Goal: Task Accomplishment & Management: Manage account settings

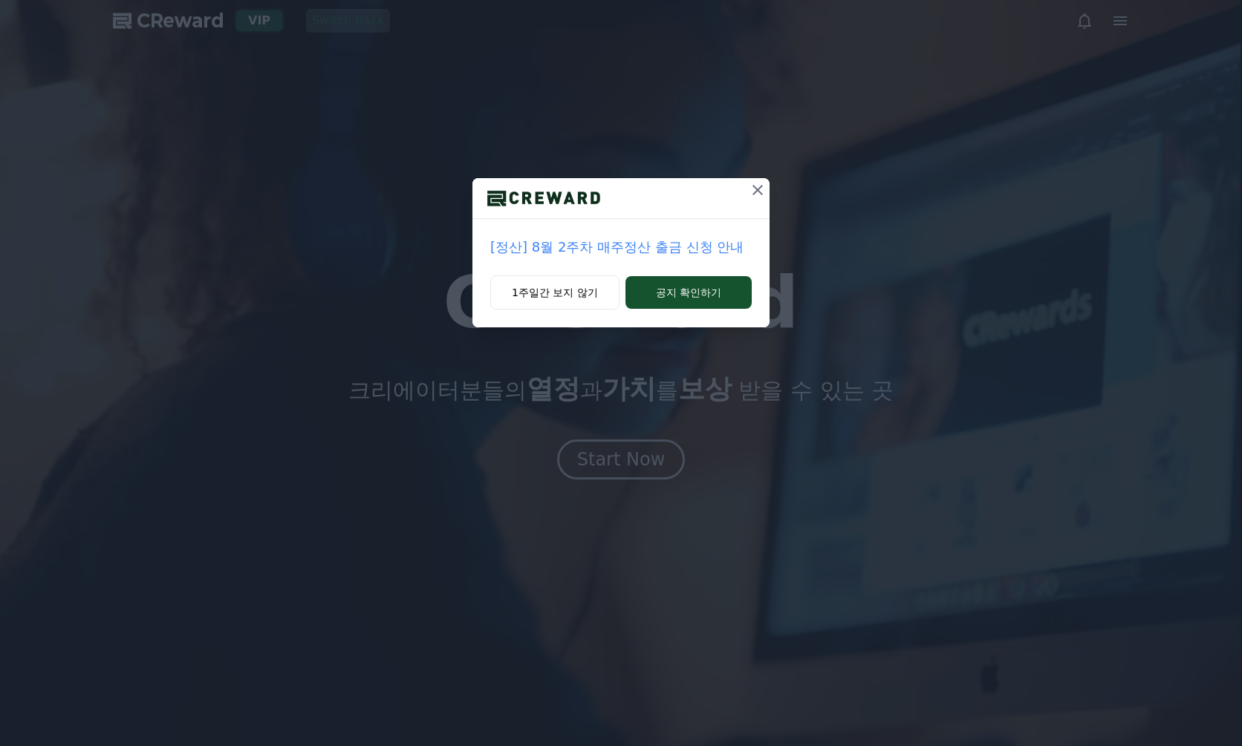
click at [1124, 20] on div "[정산] 8월 2주차 매주정산 출금 신청 안내 1주일간 보지 않기 공지 확인하기" at bounding box center [621, 175] width 1242 height 351
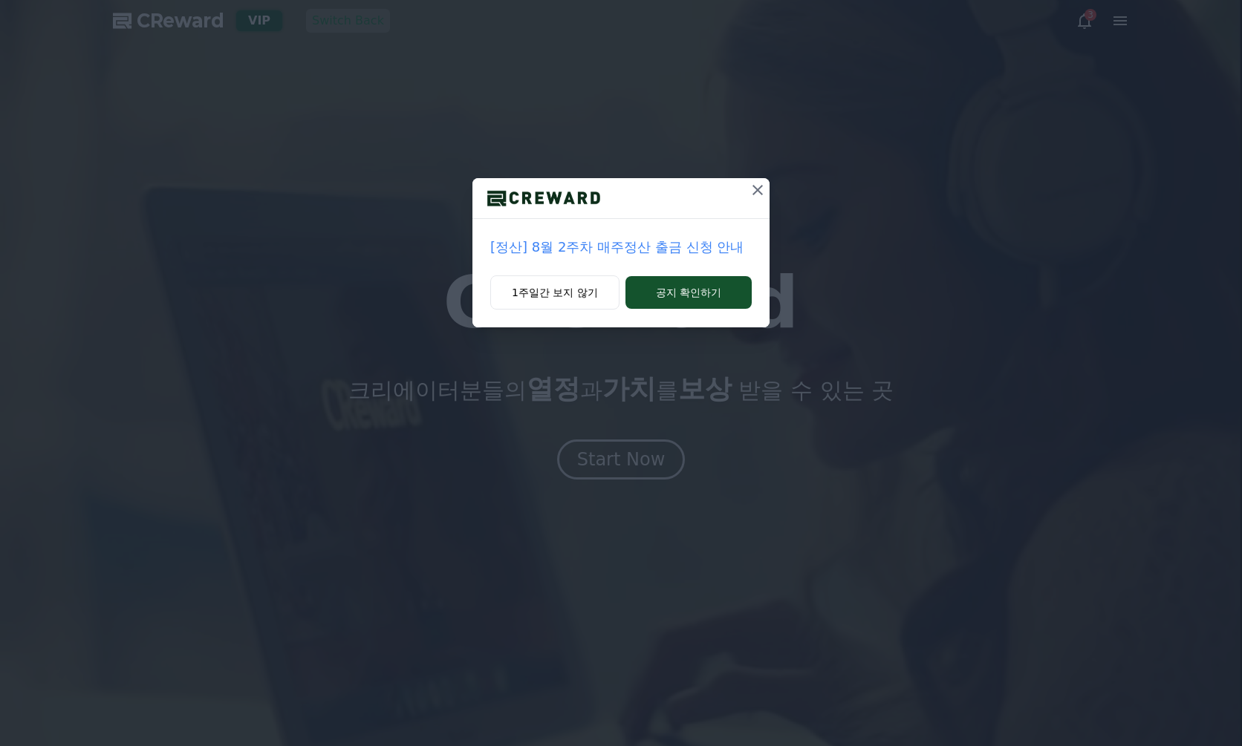
click at [759, 189] on icon at bounding box center [757, 190] width 10 height 10
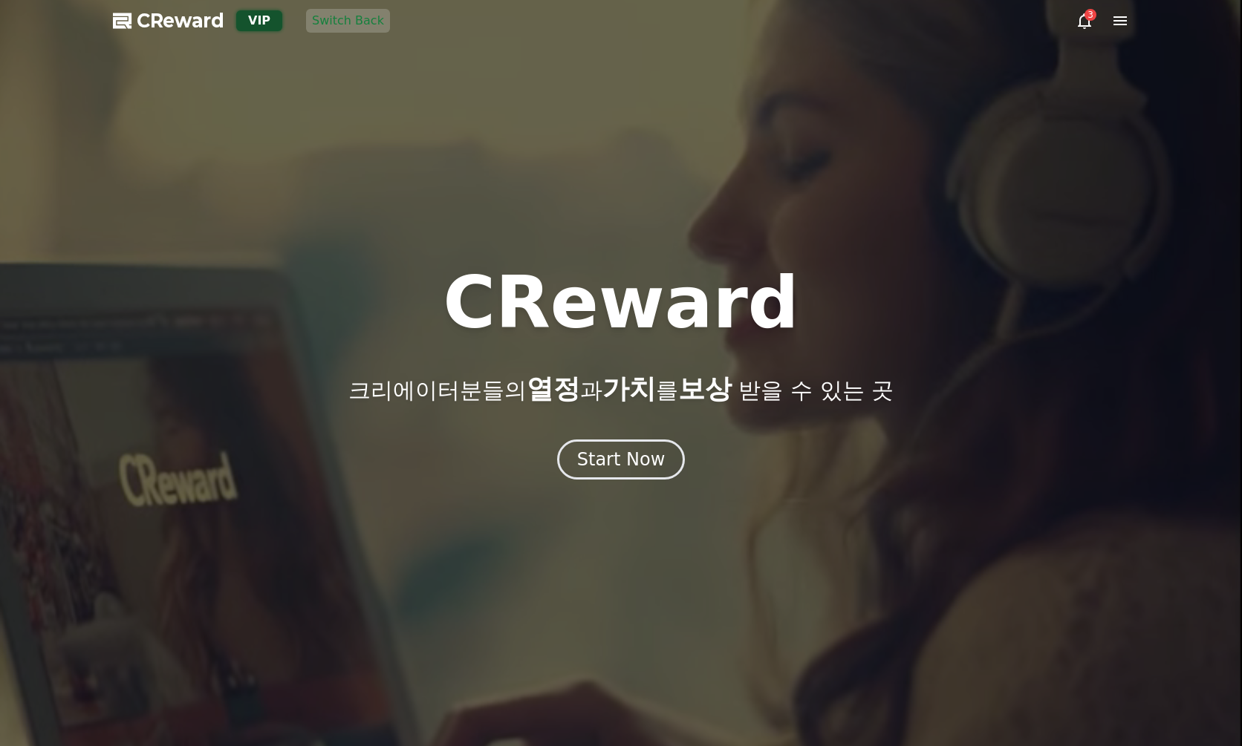
click at [1118, 26] on icon at bounding box center [1120, 21] width 18 height 18
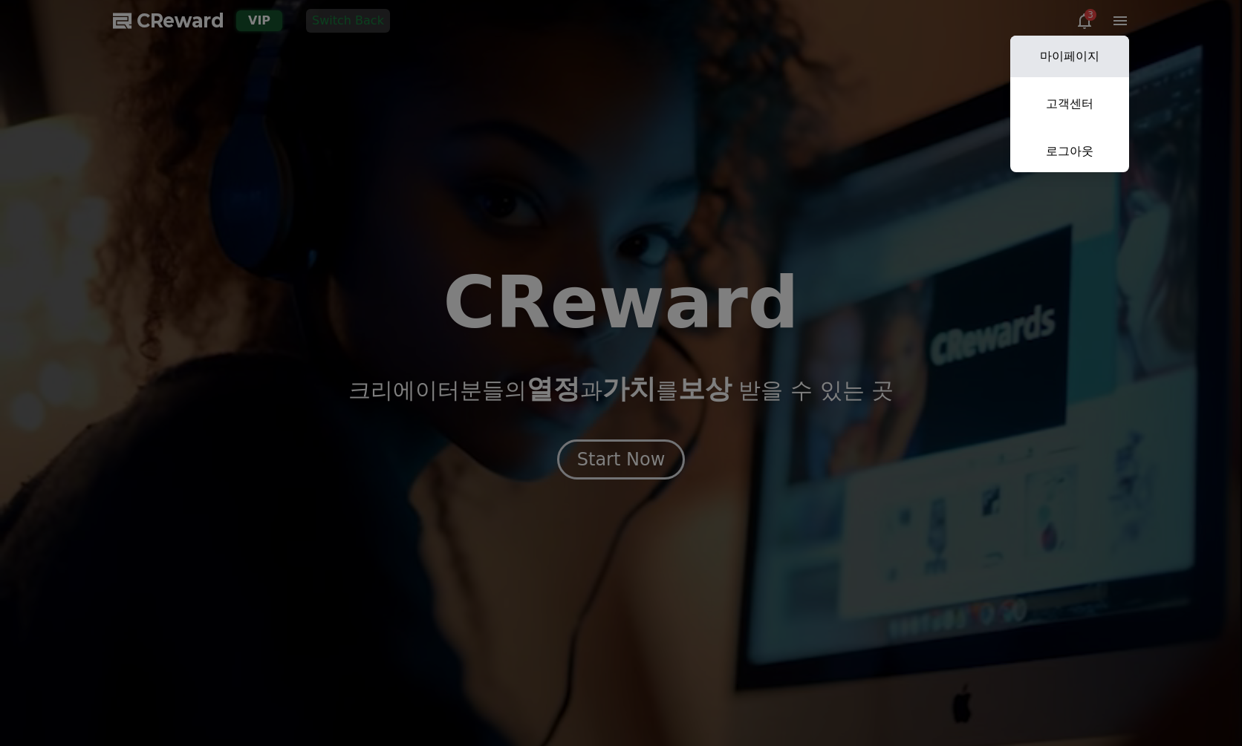
click at [1066, 59] on link "마이페이지" at bounding box center [1069, 57] width 119 height 42
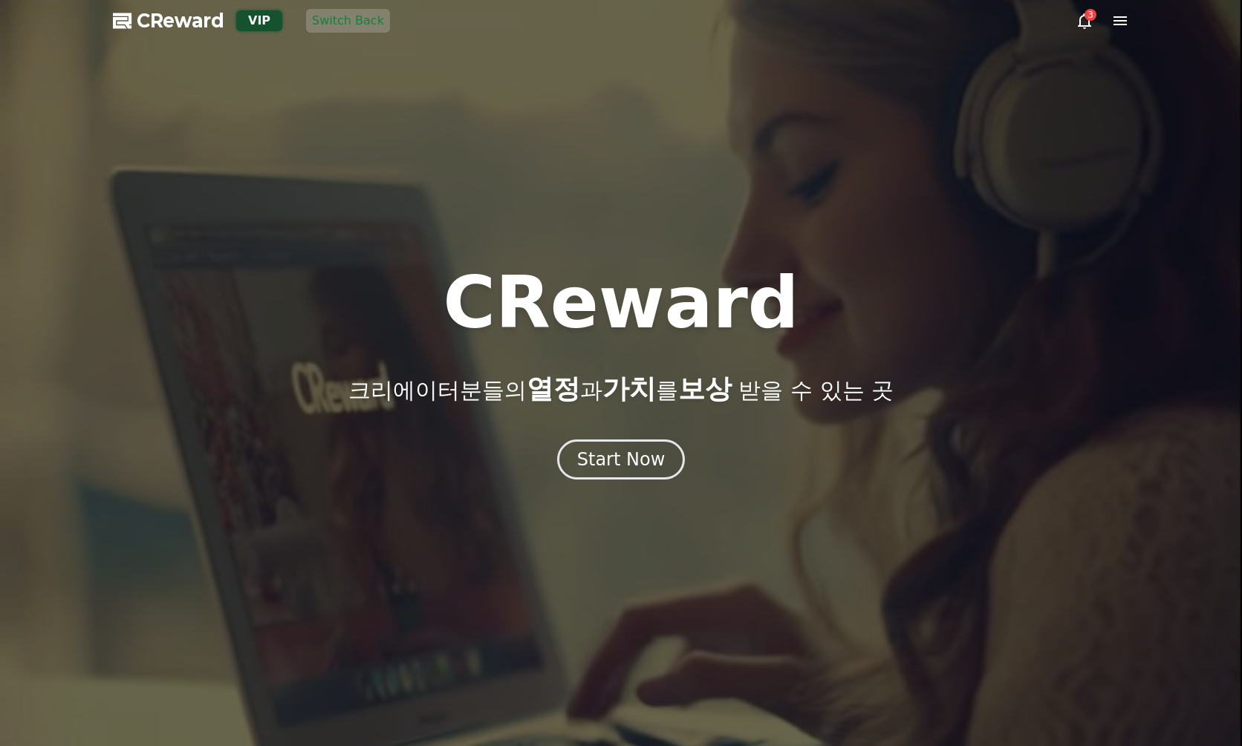
select select "**********"
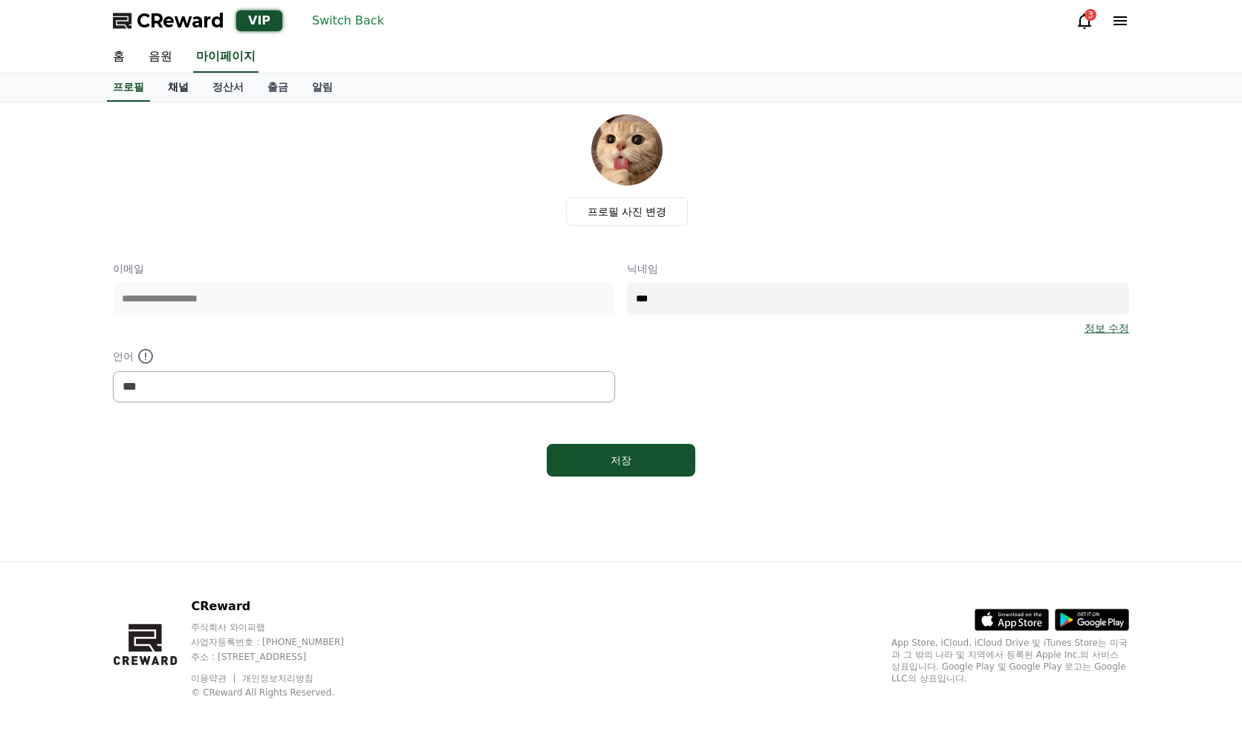
click at [186, 81] on link "채널" at bounding box center [178, 88] width 45 height 28
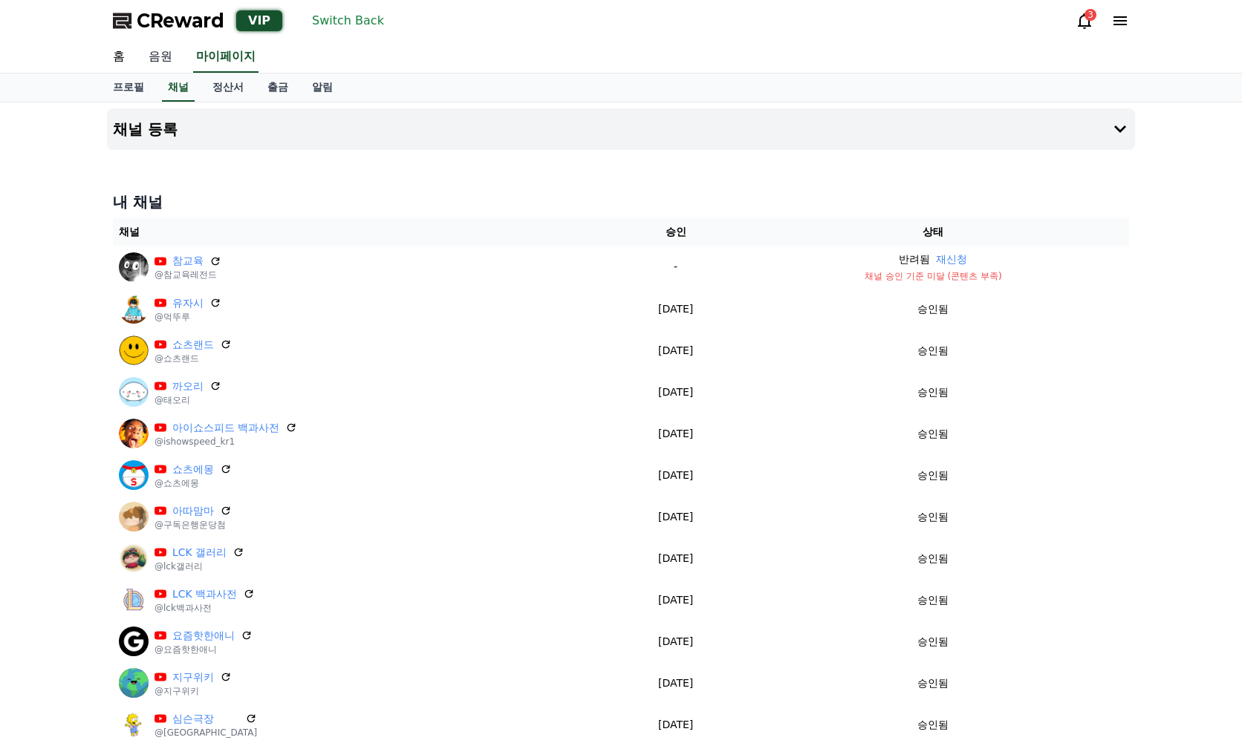
click at [166, 59] on link "음원" at bounding box center [161, 57] width 48 height 31
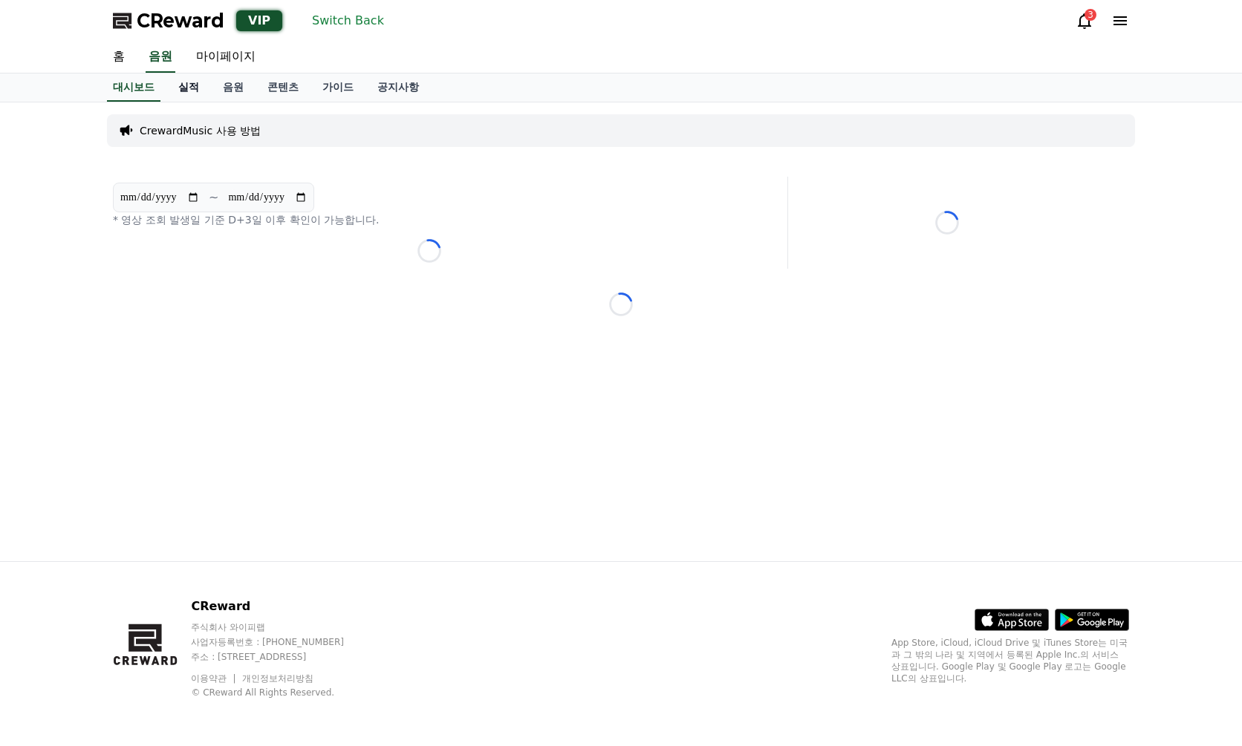
click at [182, 87] on link "실적" at bounding box center [188, 88] width 45 height 28
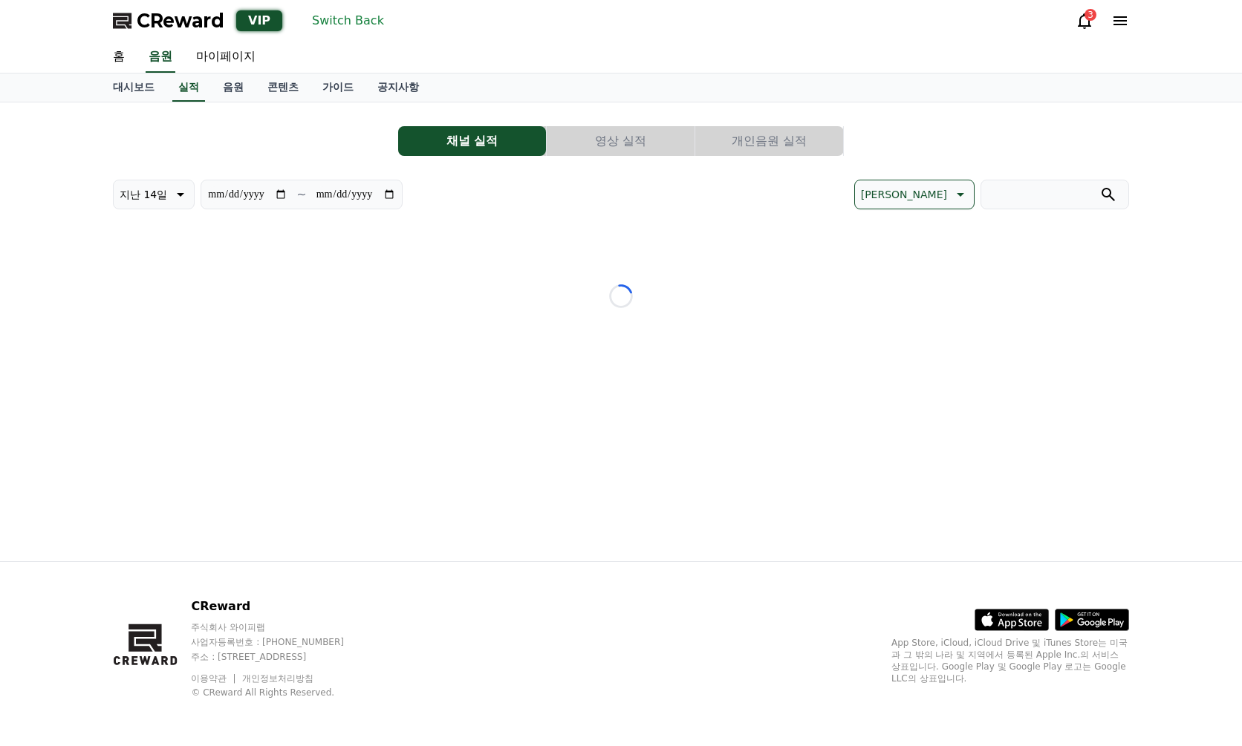
click at [686, 138] on button "영상 실적" at bounding box center [621, 141] width 148 height 30
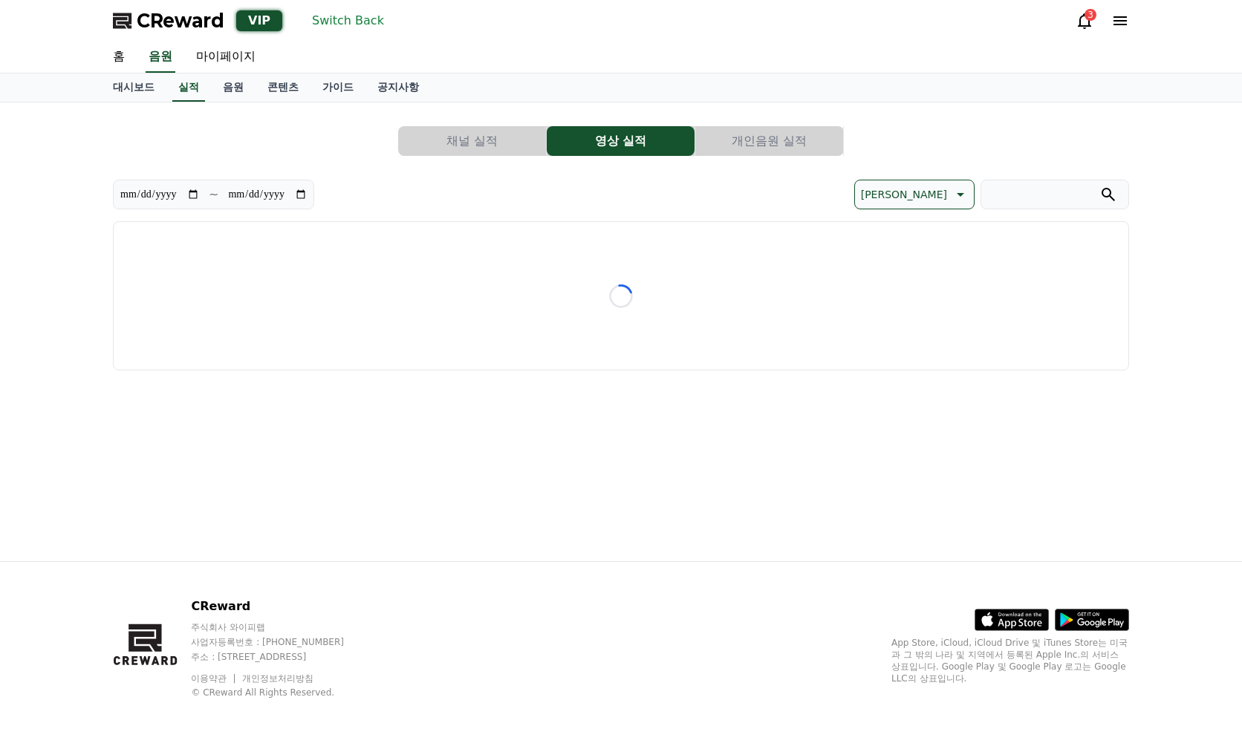
click at [811, 197] on div "[PERSON_NAME]" at bounding box center [875, 195] width 508 height 30
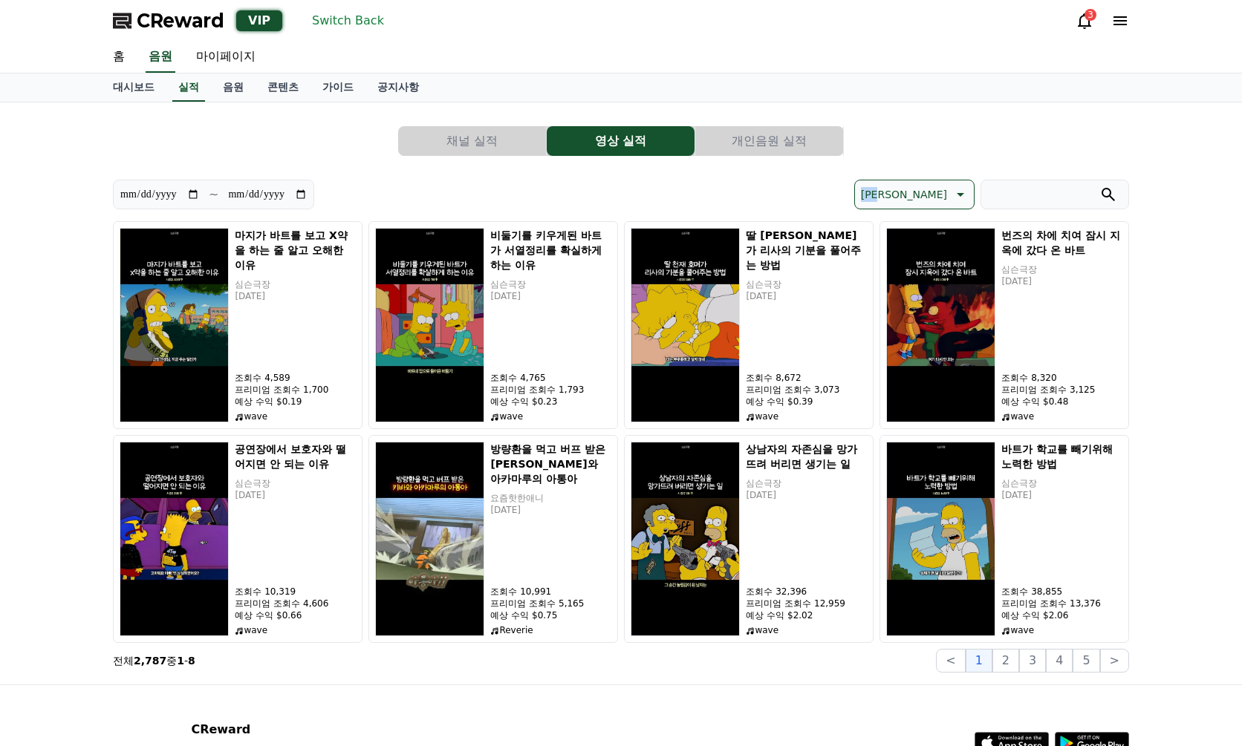
click at [811, 197] on div "[PERSON_NAME]" at bounding box center [875, 195] width 508 height 30
click at [935, 198] on p "[PERSON_NAME]" at bounding box center [904, 194] width 86 height 21
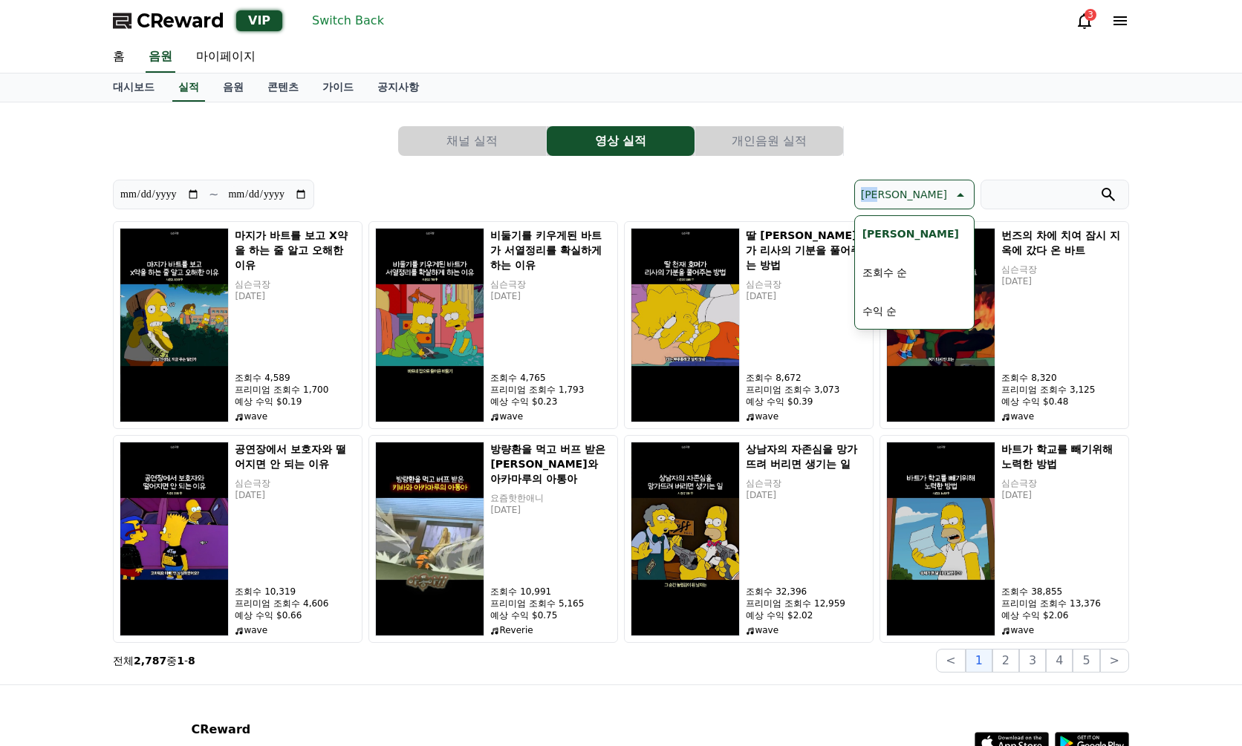
click at [913, 271] on button "조회수 순" at bounding box center [884, 272] width 56 height 33
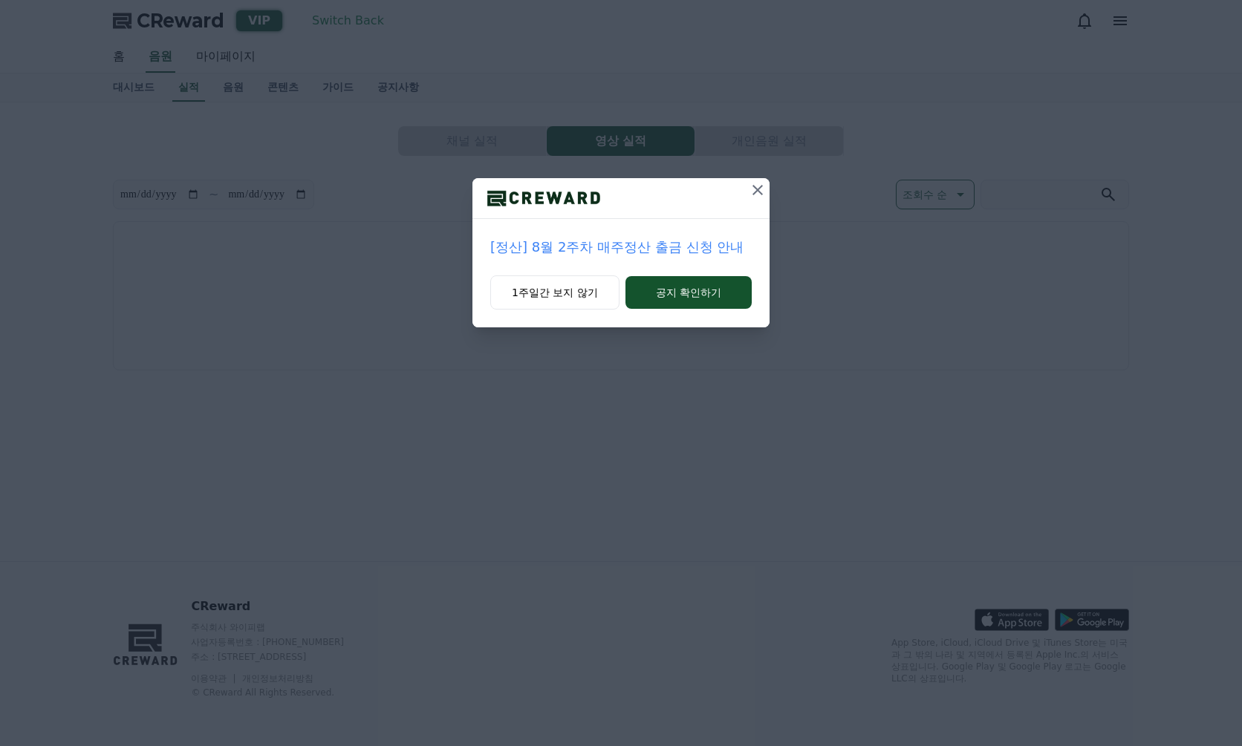
click at [540, 175] on div "[정산] 8월 2주차 매주정산 출금 신청 안내 1주일간 보지 않기 공지 확인하기" at bounding box center [621, 175] width 1242 height 351
click at [757, 187] on icon at bounding box center [758, 190] width 18 height 18
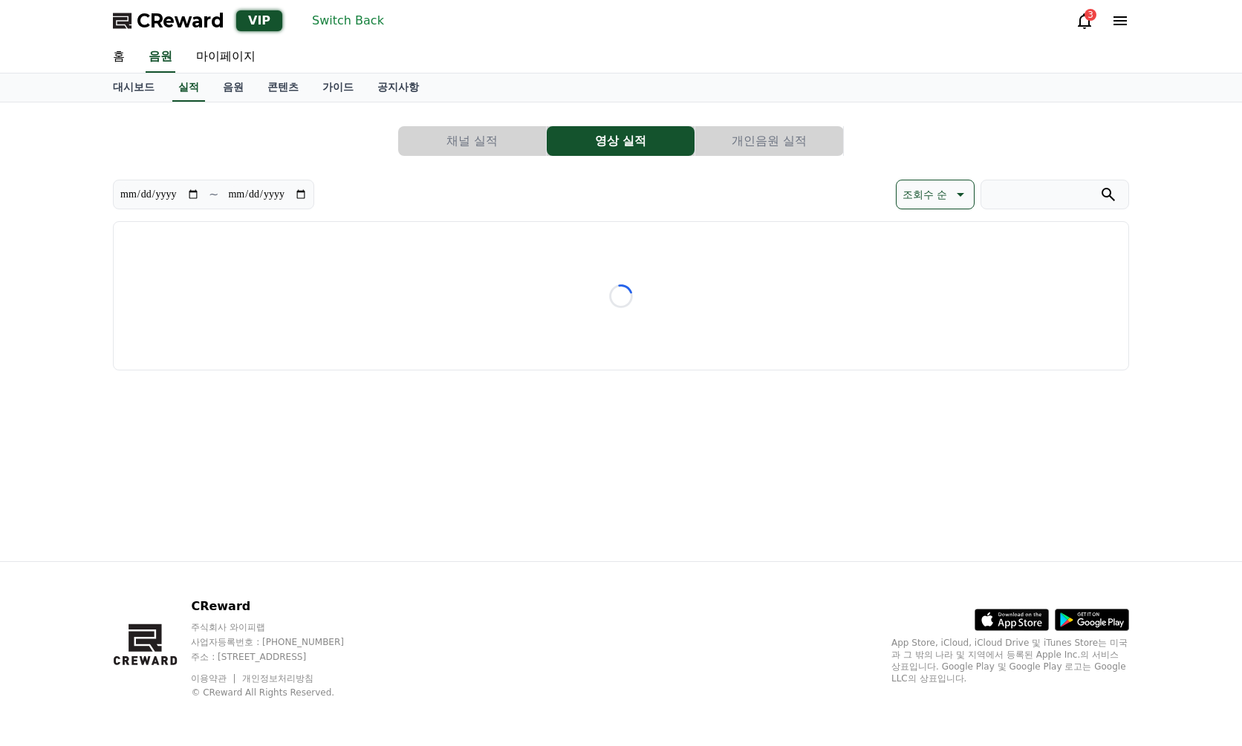
click at [770, 188] on div "조회수 순" at bounding box center [875, 195] width 508 height 30
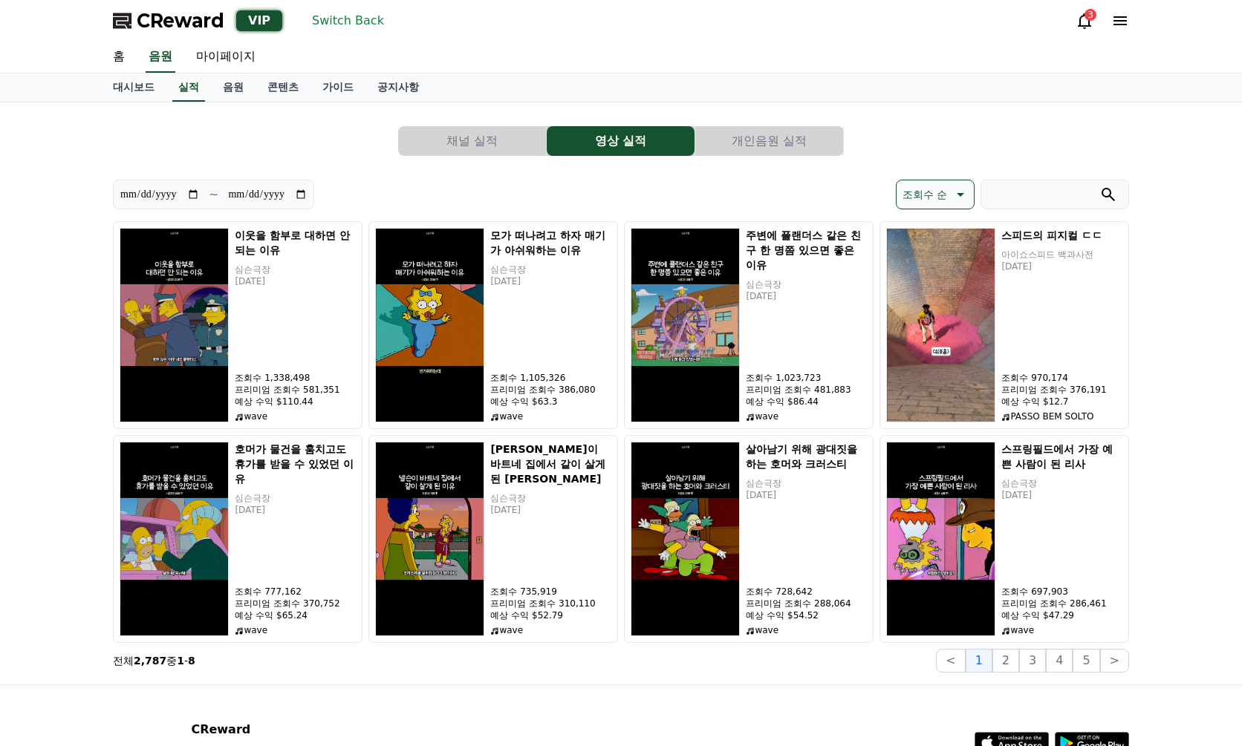
click at [770, 188] on div "조회수 순" at bounding box center [875, 195] width 508 height 30
click at [770, 189] on div "조회수 순" at bounding box center [875, 195] width 508 height 30
click at [932, 189] on p "조회수 순" at bounding box center [924, 194] width 45 height 21
click at [934, 305] on button "수익 순" at bounding box center [921, 311] width 46 height 33
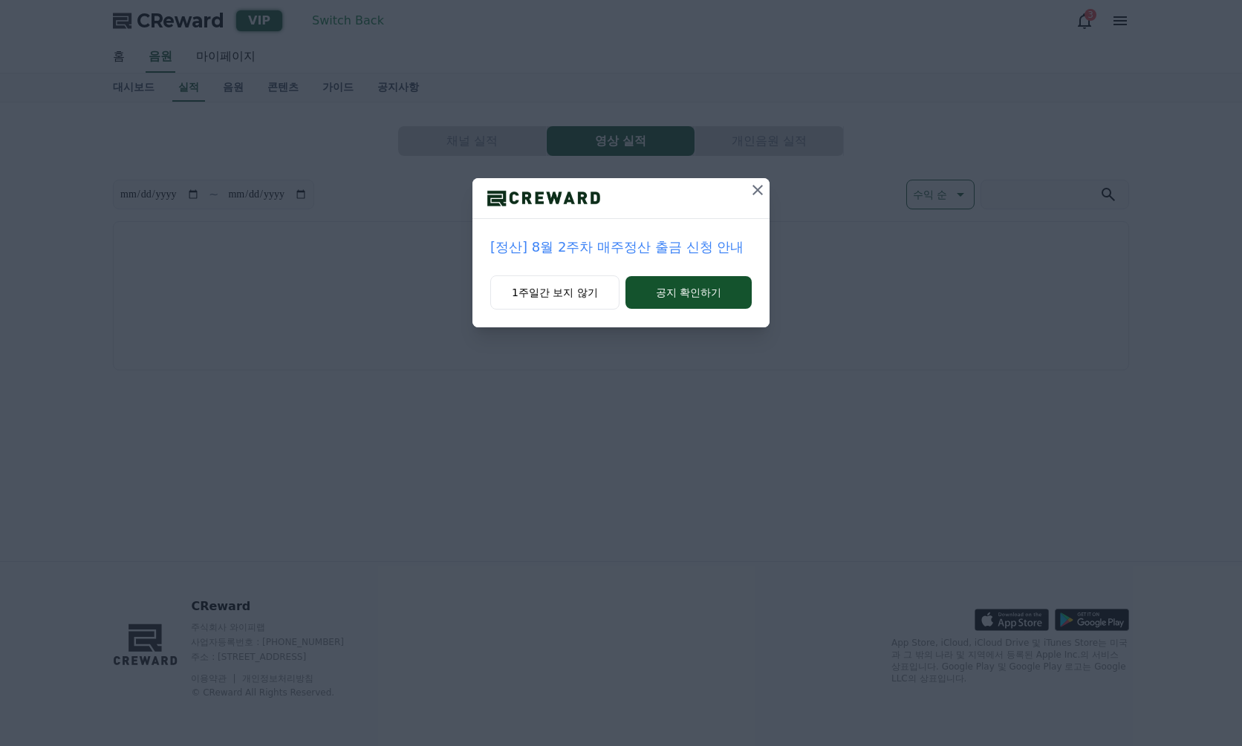
click at [760, 192] on icon at bounding box center [757, 190] width 10 height 10
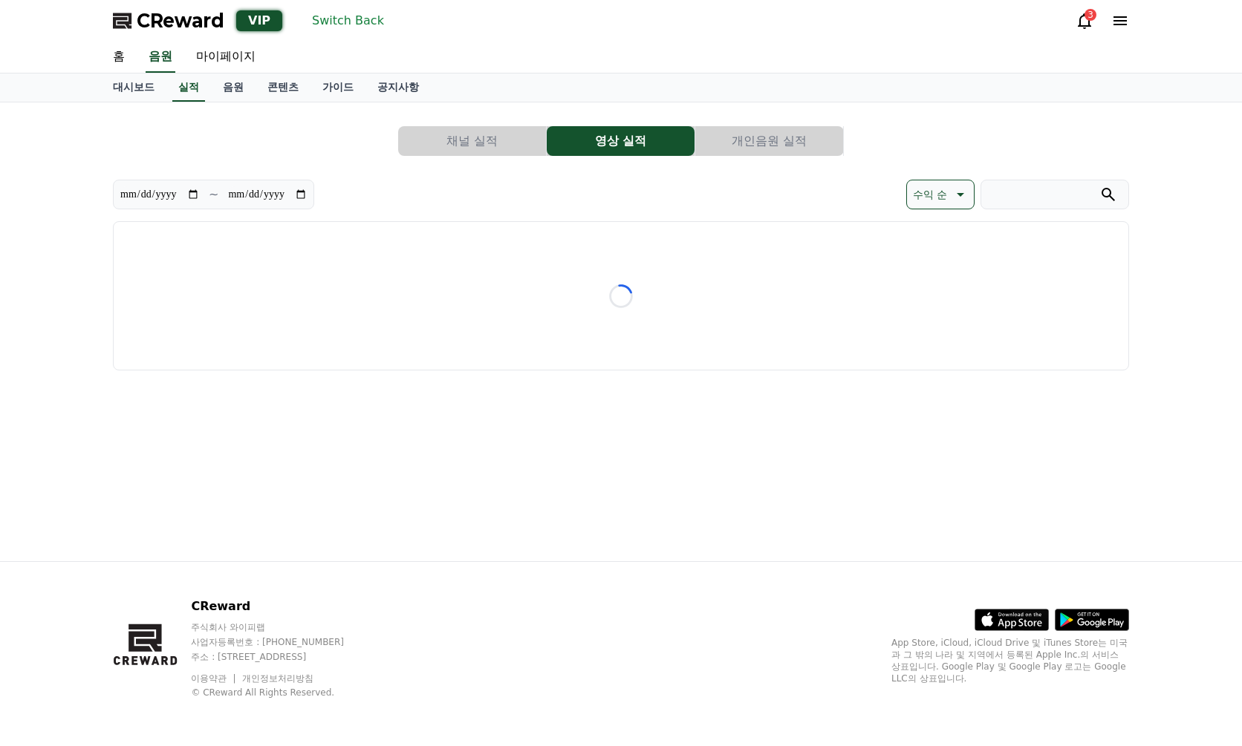
click at [798, 186] on div "수익 순" at bounding box center [875, 195] width 508 height 30
click at [622, 200] on div "수익 순" at bounding box center [875, 195] width 508 height 30
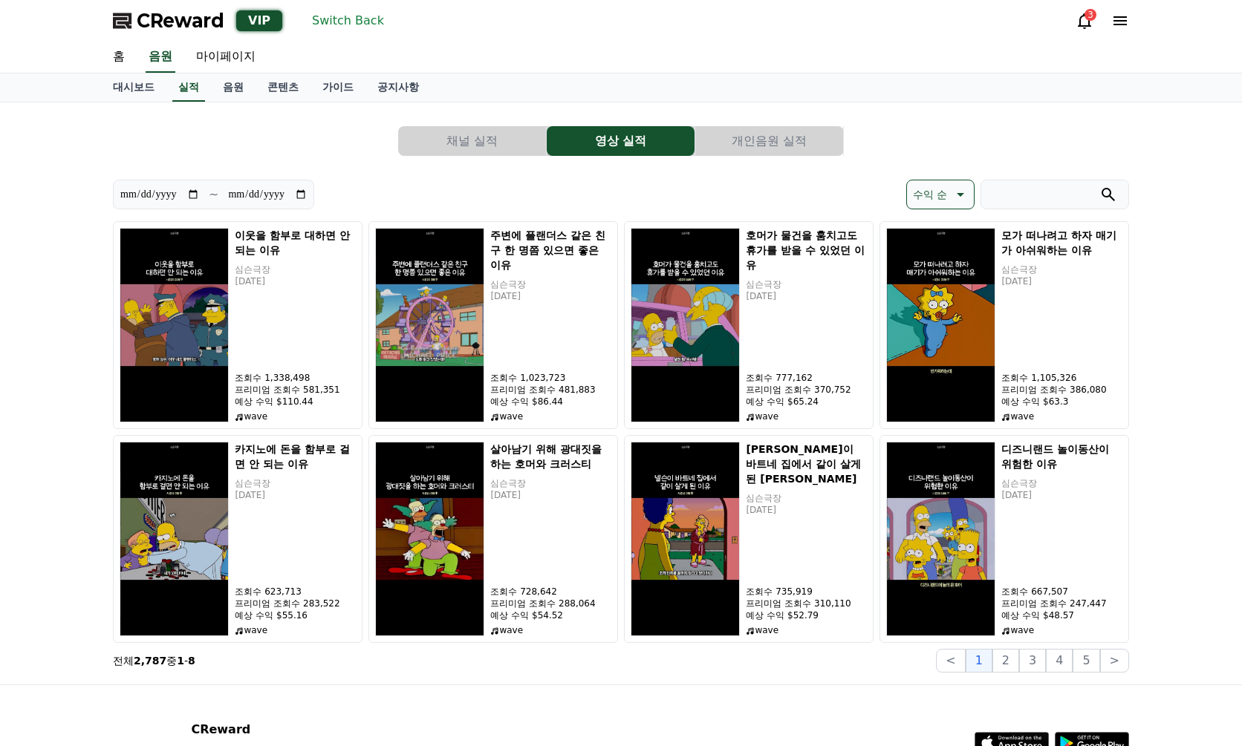
click at [1133, 336] on div "**********" at bounding box center [621, 393] width 1028 height 570
drag, startPoint x: 993, startPoint y: 145, endPoint x: 942, endPoint y: 156, distance: 52.4
click at [992, 145] on div "채널 실적 영상 실적 개인음원 실적" at bounding box center [621, 141] width 1016 height 30
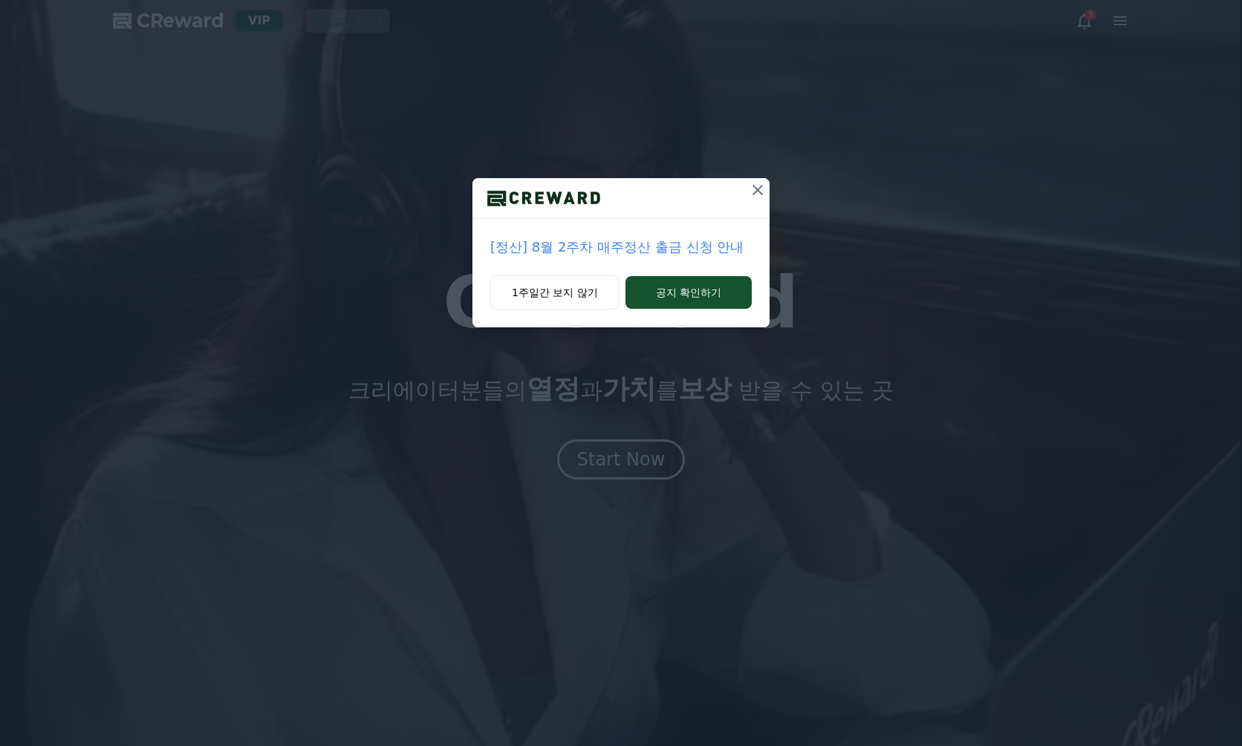
click at [763, 76] on div "[정산] 8월 2주차 매주정산 출금 신청 안내 1주일간 보지 않기 공지 확인하기" at bounding box center [621, 175] width 1242 height 351
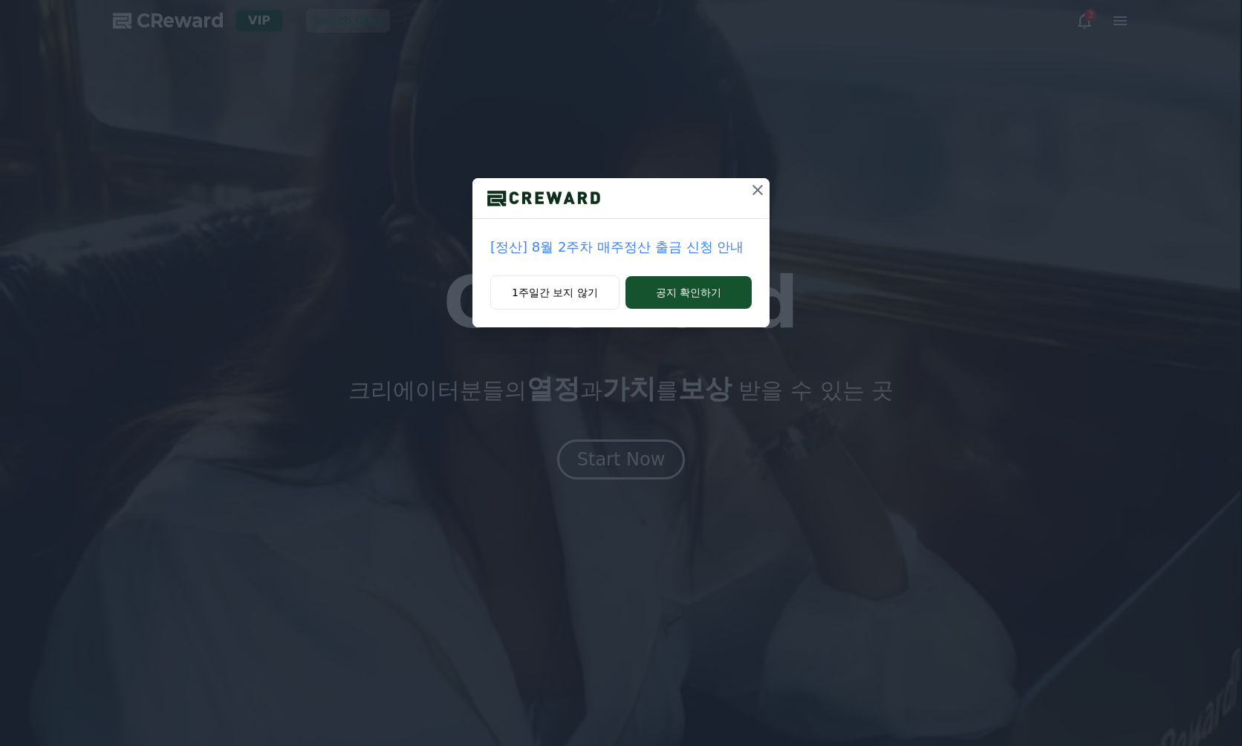
click at [758, 191] on icon at bounding box center [757, 190] width 10 height 10
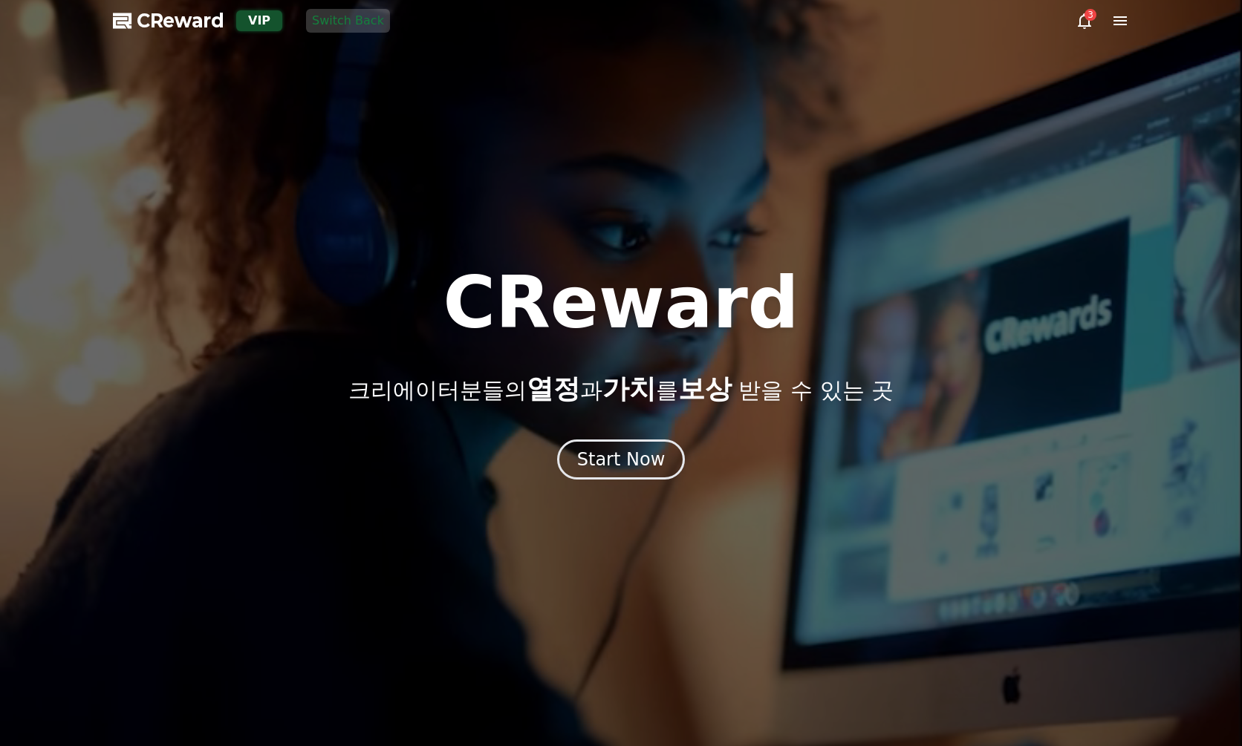
click at [348, 27] on button "Switch Back" at bounding box center [348, 21] width 84 height 24
